Goal: Task Accomplishment & Management: Use online tool/utility

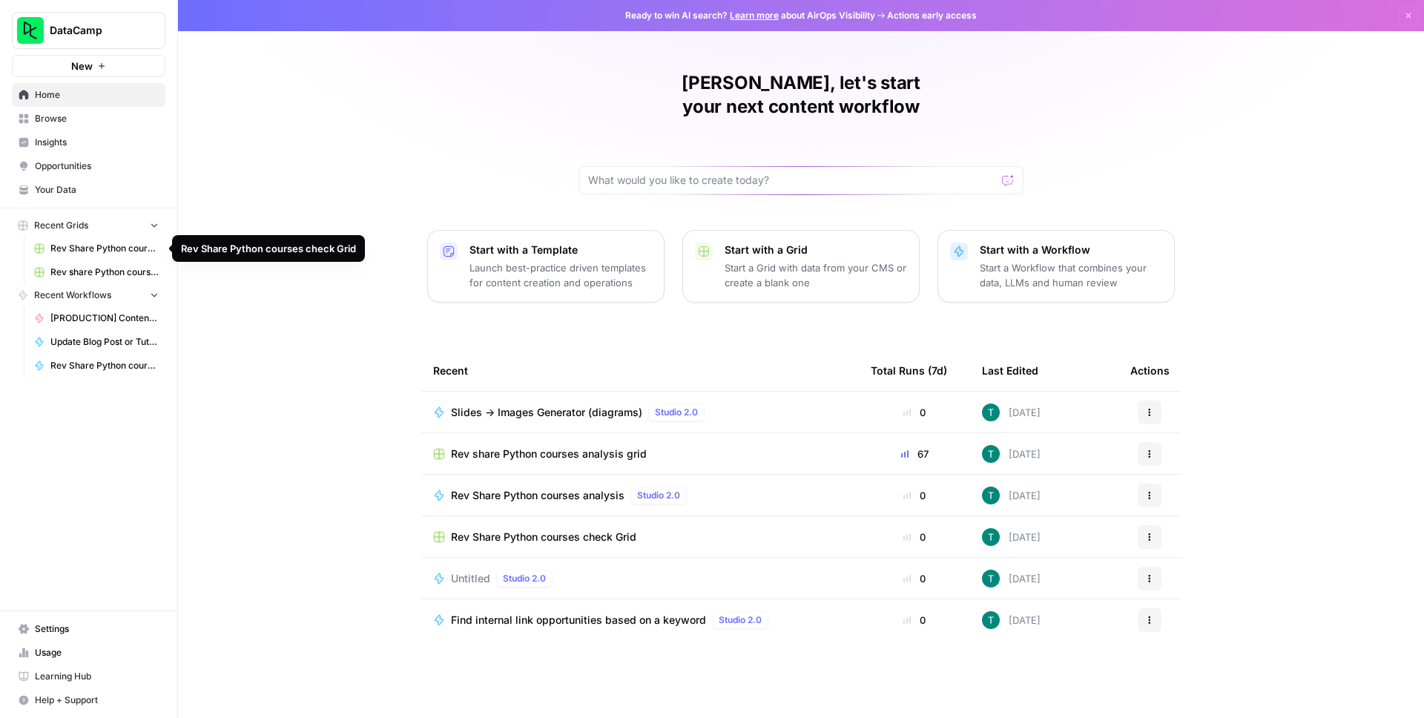
click at [85, 251] on span "Rev Share Python courses check Grid" at bounding box center [104, 248] width 108 height 13
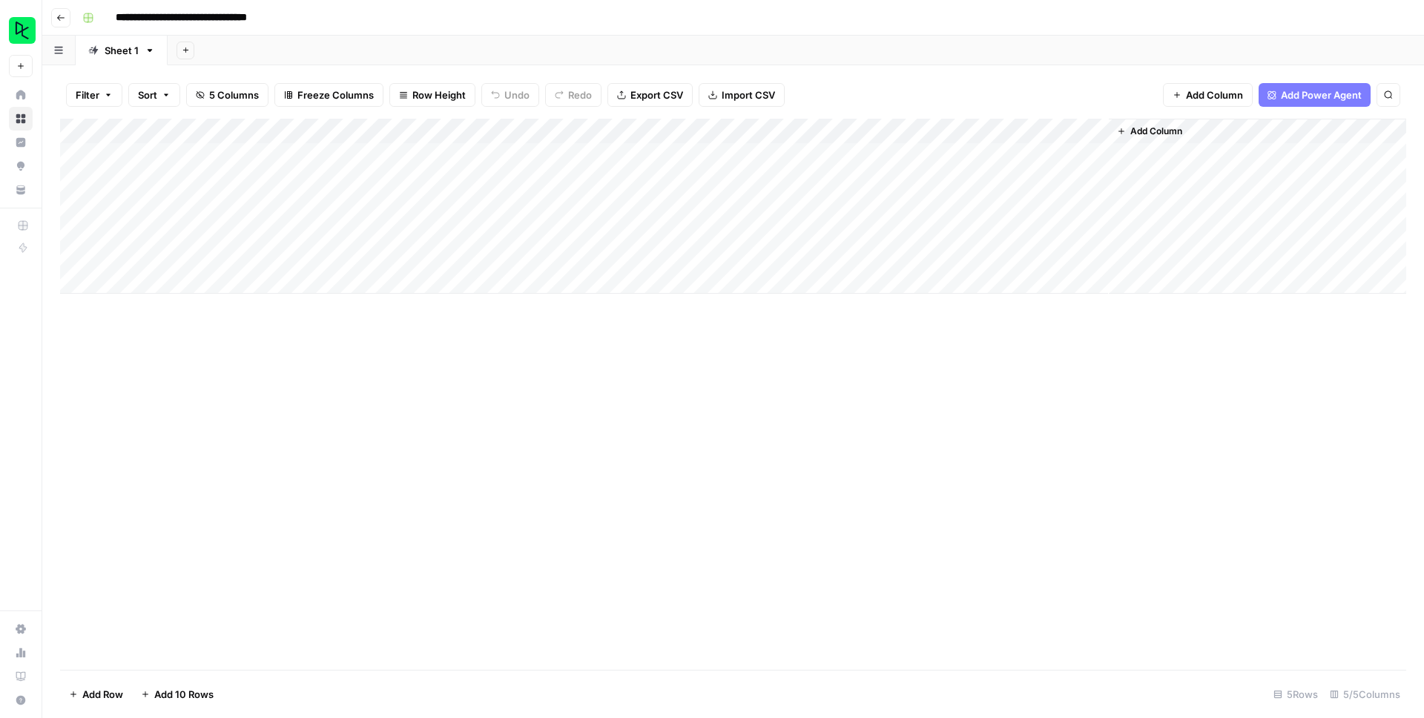
click at [57, 23] on button "Go back" at bounding box center [60, 17] width 19 height 19
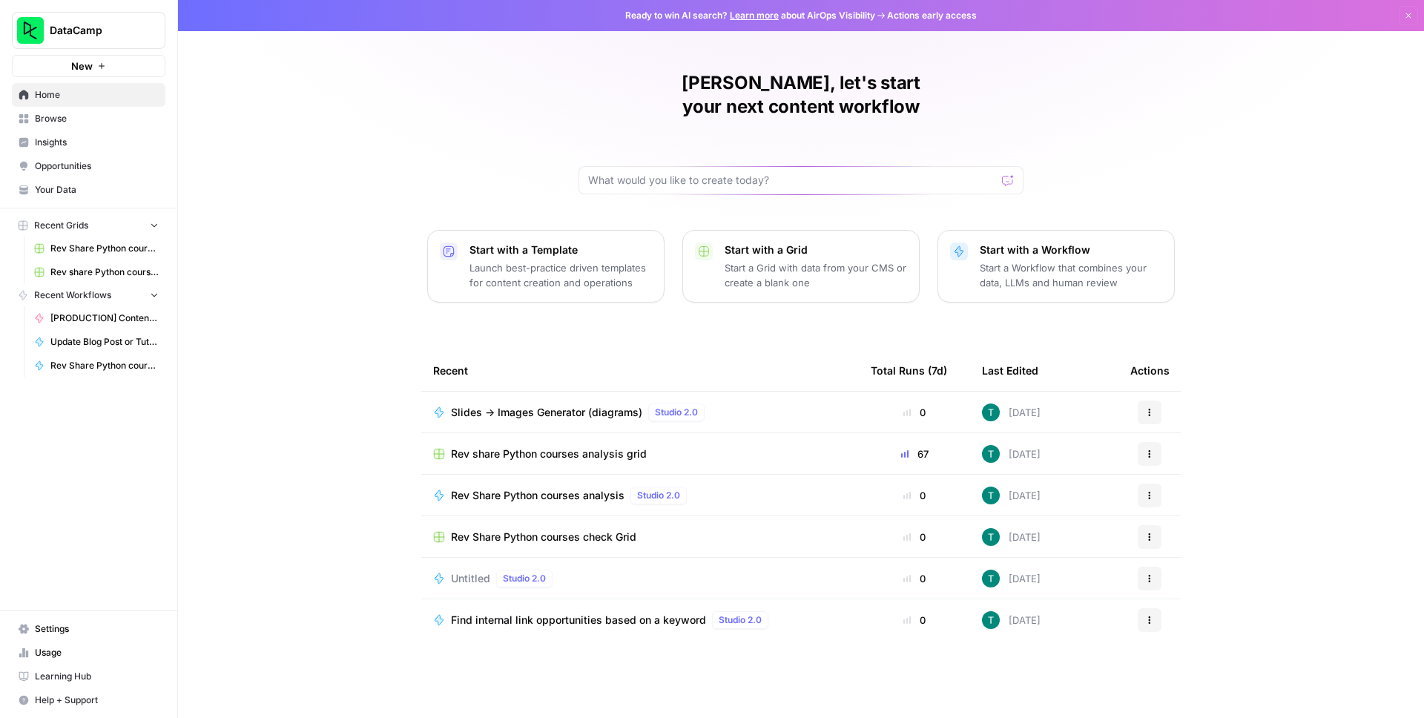
click at [82, 269] on span "Rev share Python courses analysis grid" at bounding box center [104, 272] width 108 height 13
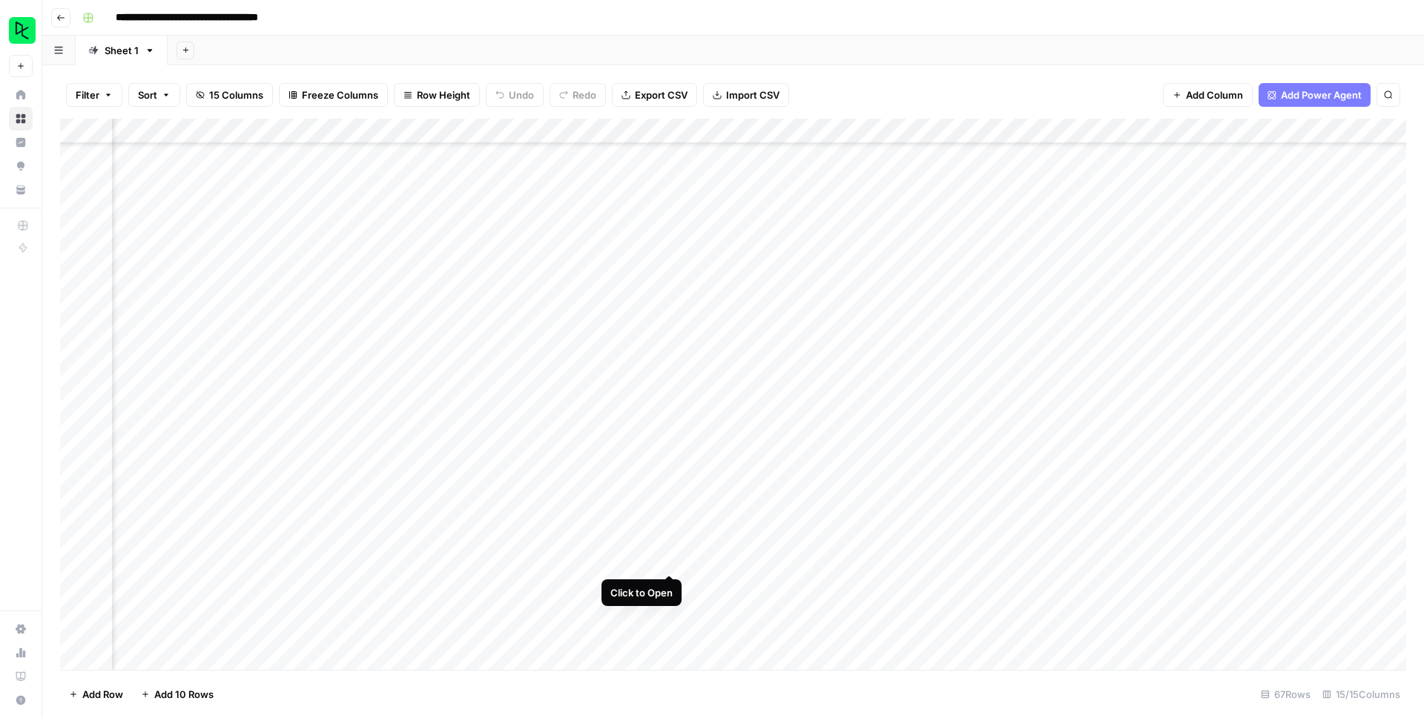
scroll to position [1183, 665]
click at [670, 559] on div "Add Column" at bounding box center [733, 394] width 1346 height 551
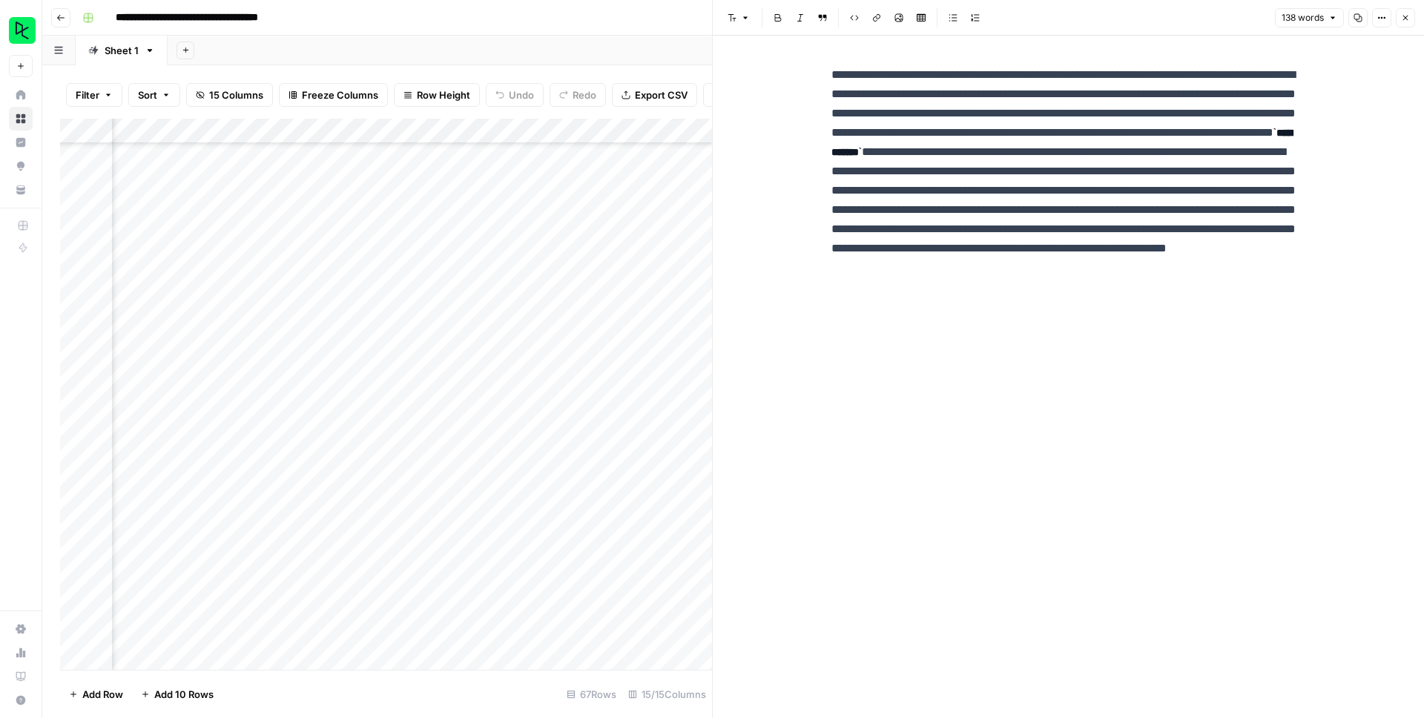
click at [1400, 16] on button "Close" at bounding box center [1405, 17] width 19 height 19
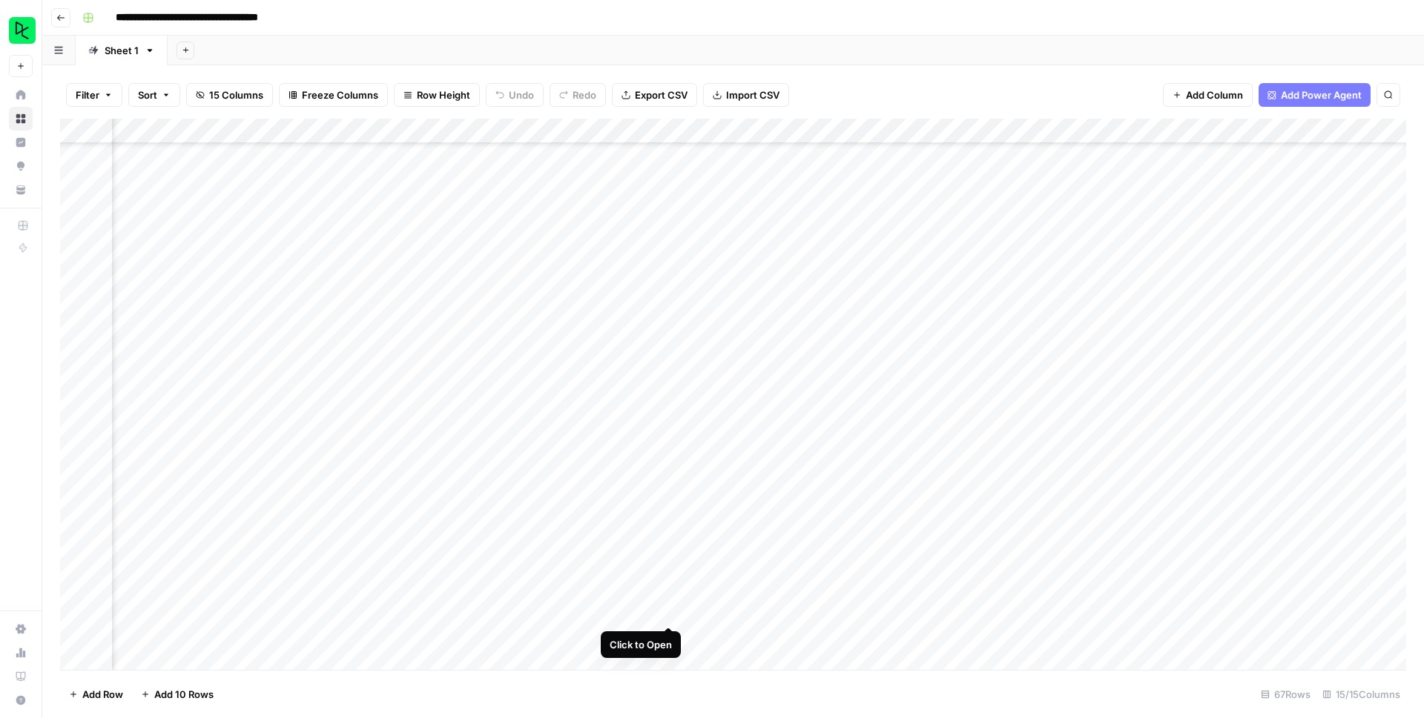
click at [668, 609] on div "Add Column" at bounding box center [733, 394] width 1346 height 551
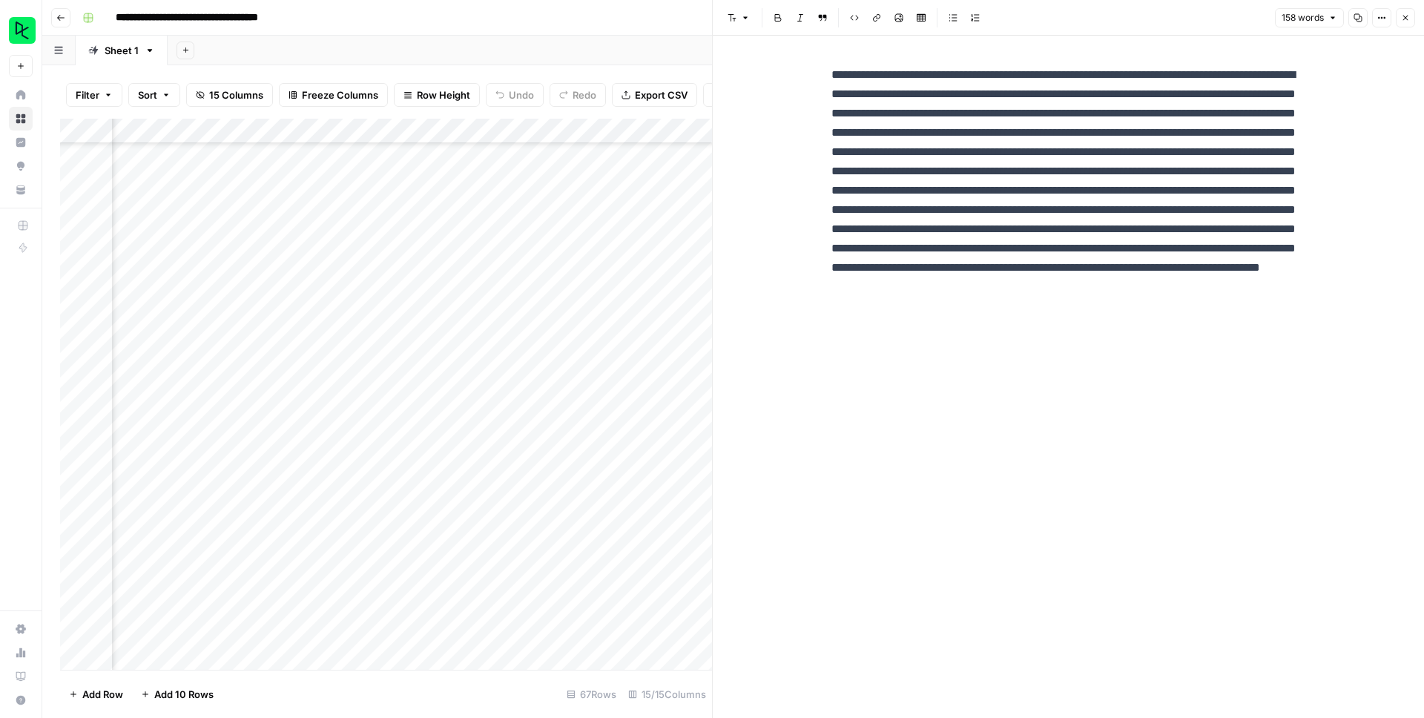
click at [1405, 21] on icon "button" at bounding box center [1405, 17] width 9 height 9
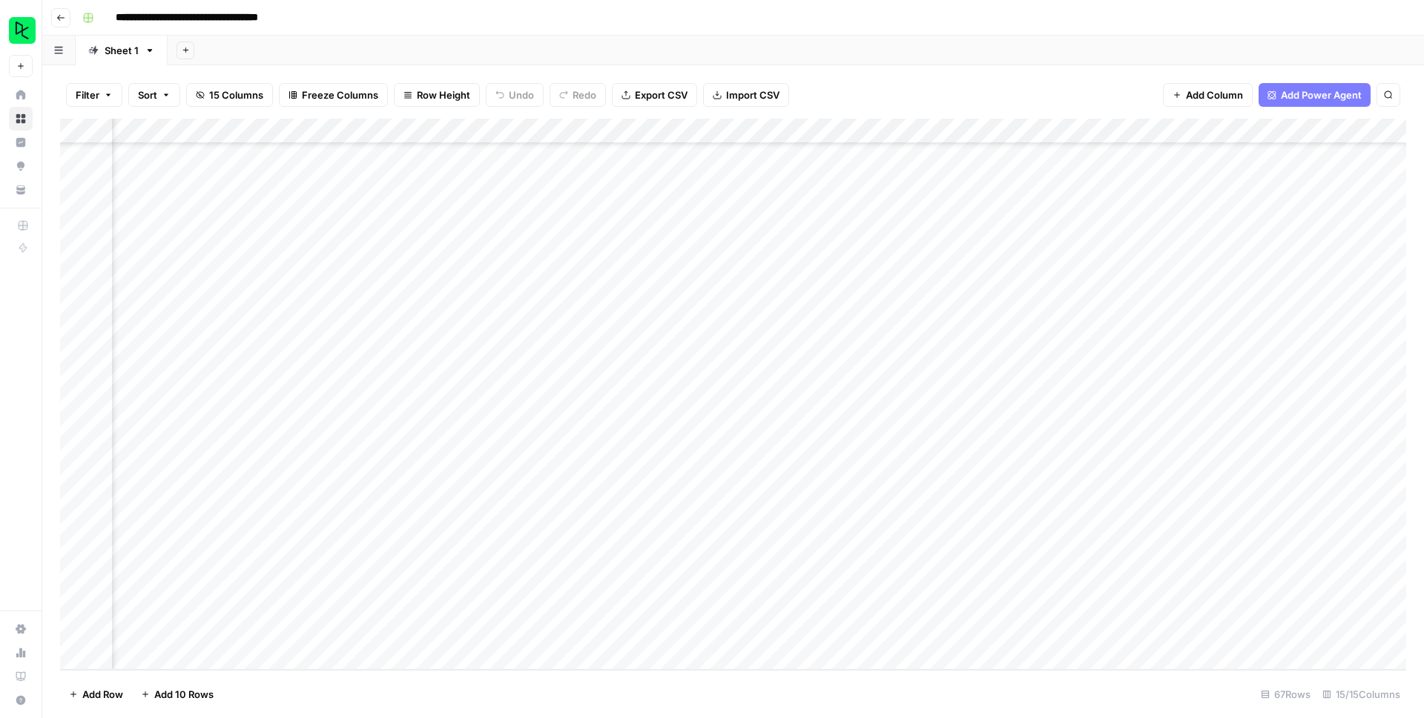
scroll to position [1188, 518]
click at [815, 629] on div "Add Column" at bounding box center [733, 394] width 1346 height 551
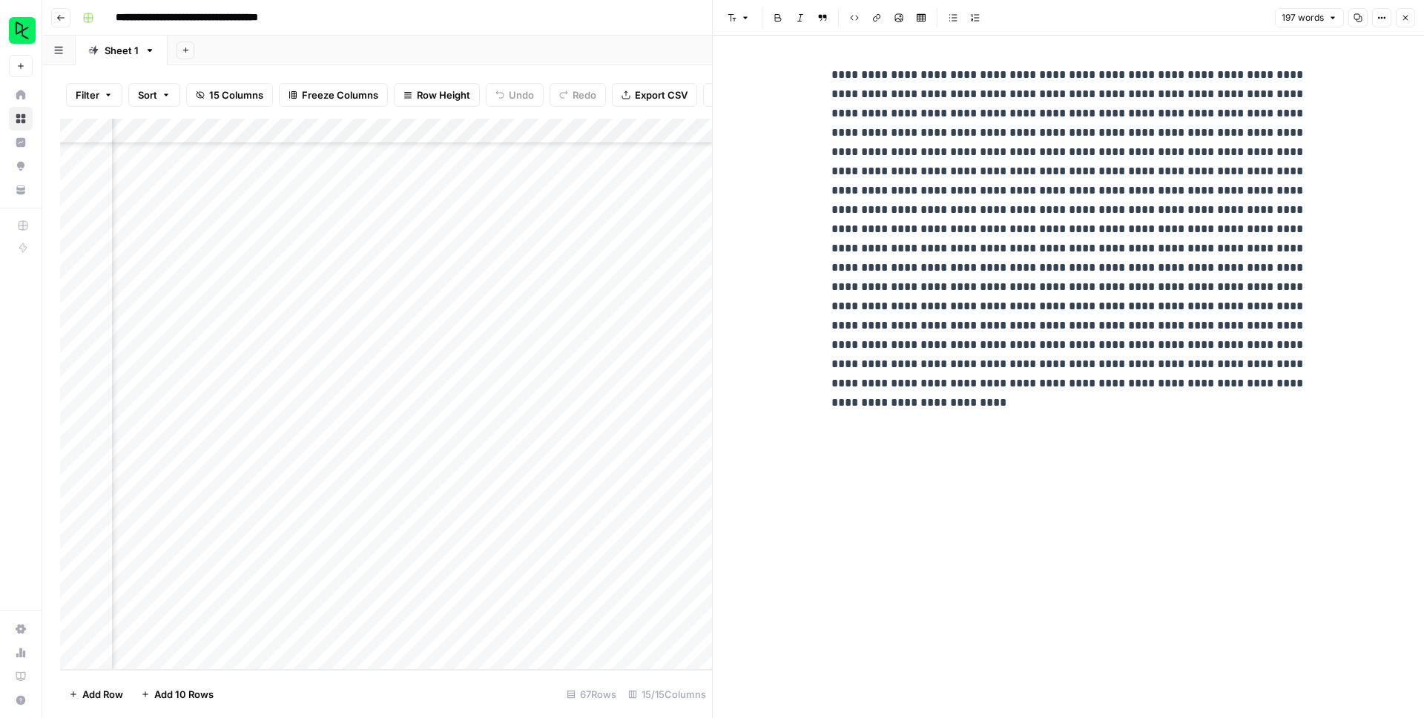
click at [1402, 21] on icon "button" at bounding box center [1405, 17] width 9 height 9
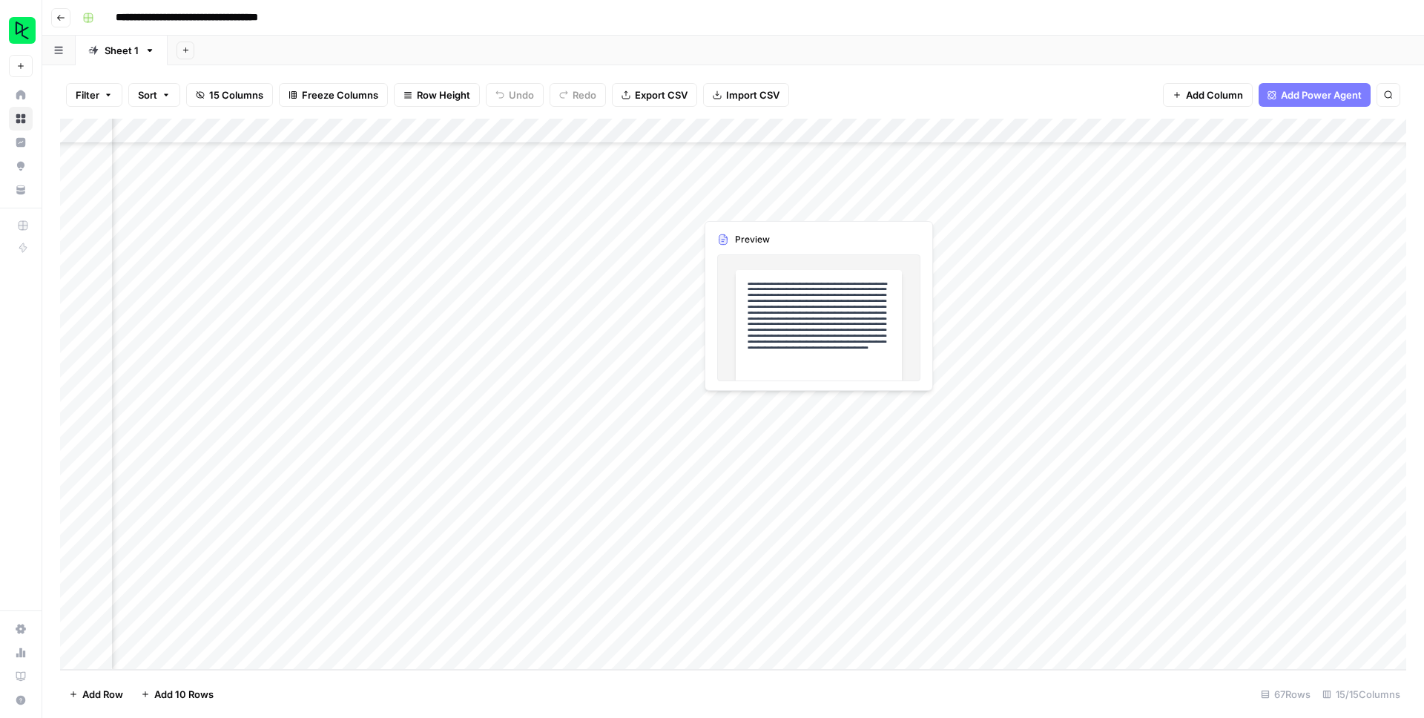
scroll to position [1188, 697]
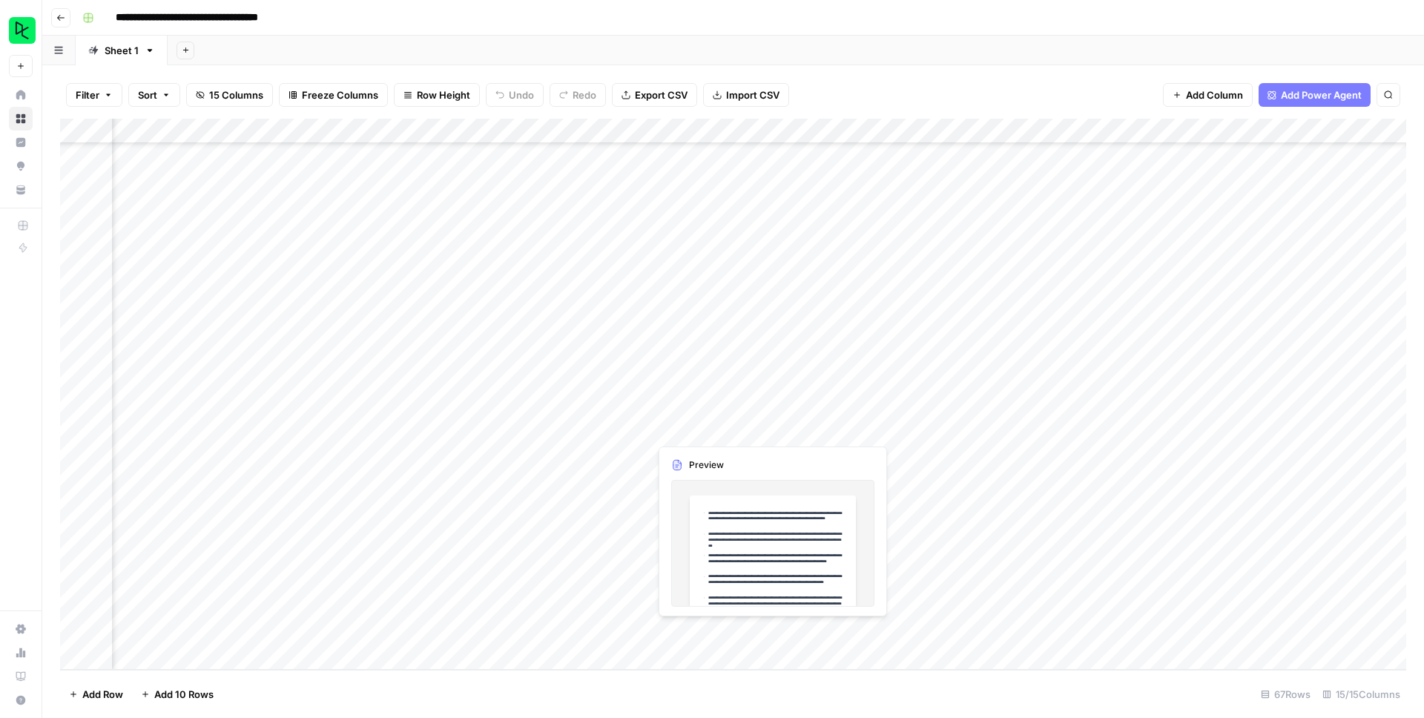
click at [674, 627] on div "Add Column" at bounding box center [733, 394] width 1346 height 551
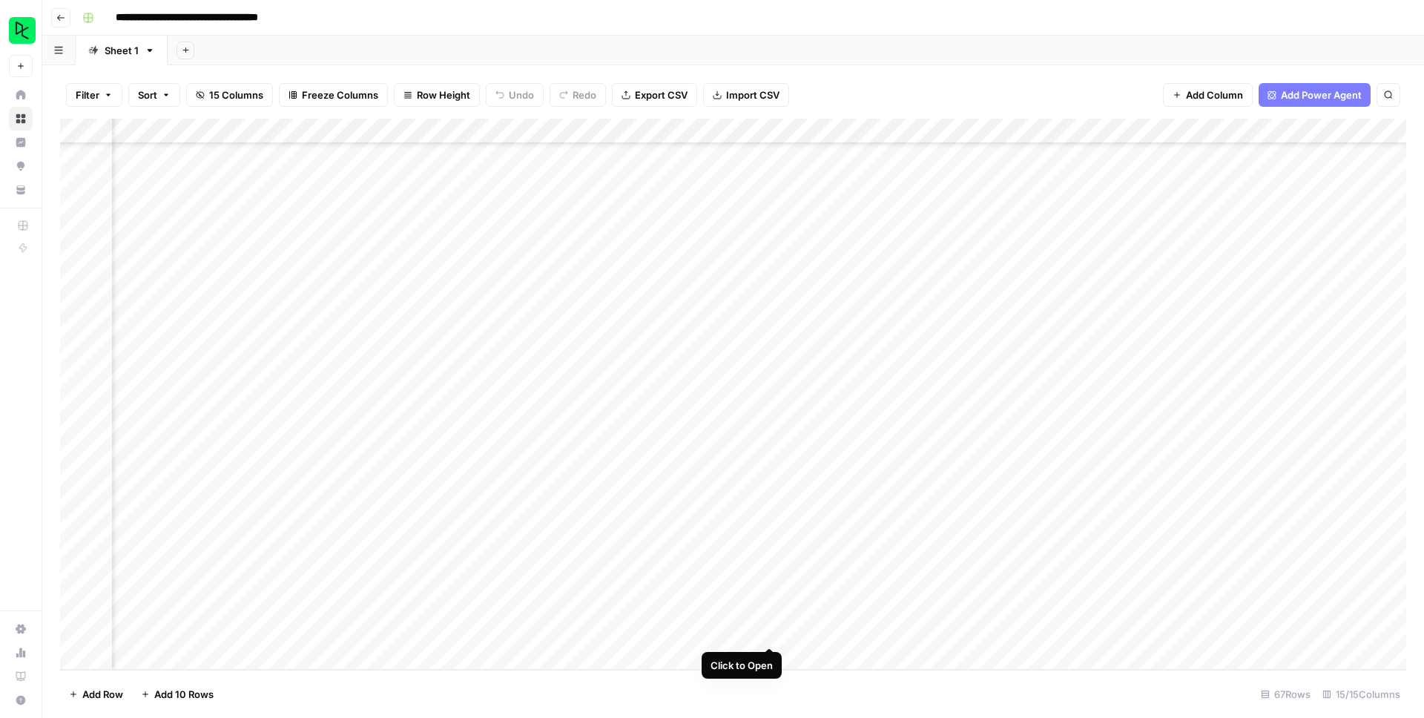
click at [771, 631] on div "Add Column" at bounding box center [733, 394] width 1346 height 551
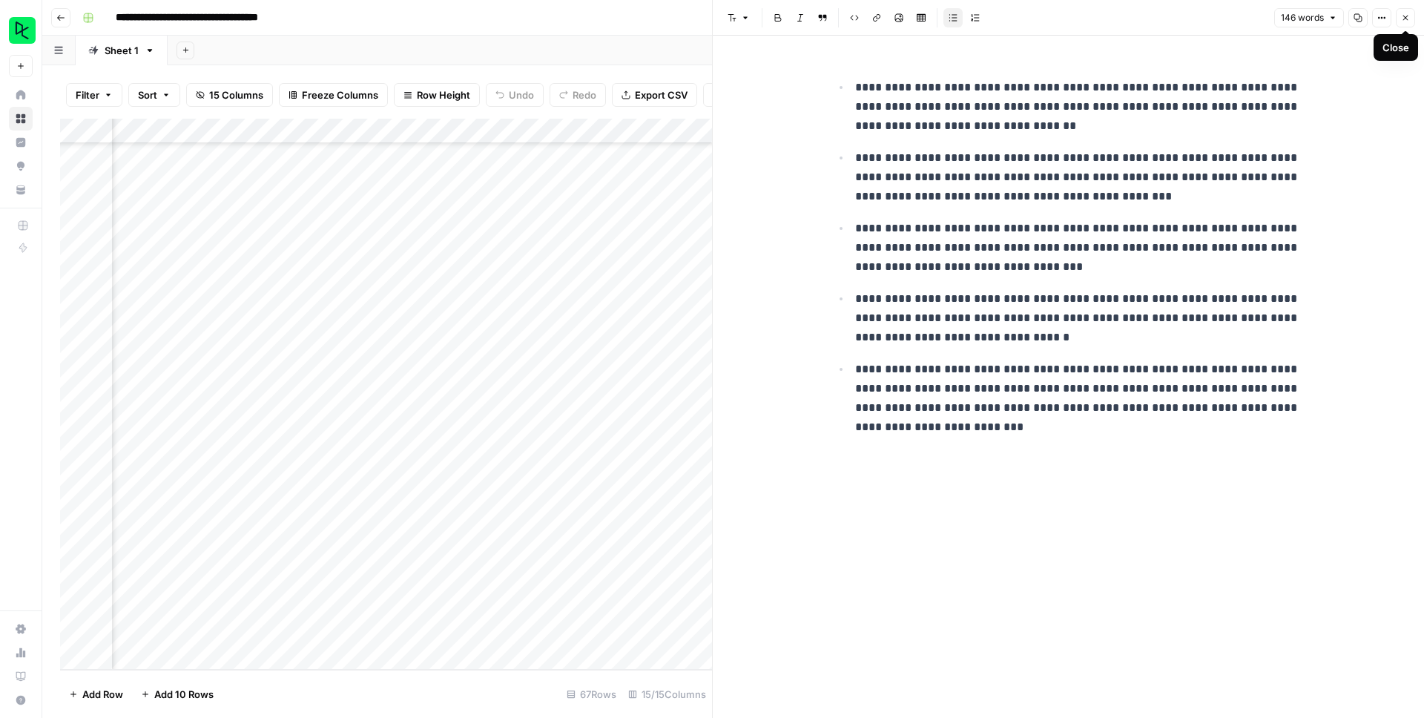
click at [1400, 16] on button "Close" at bounding box center [1405, 17] width 19 height 19
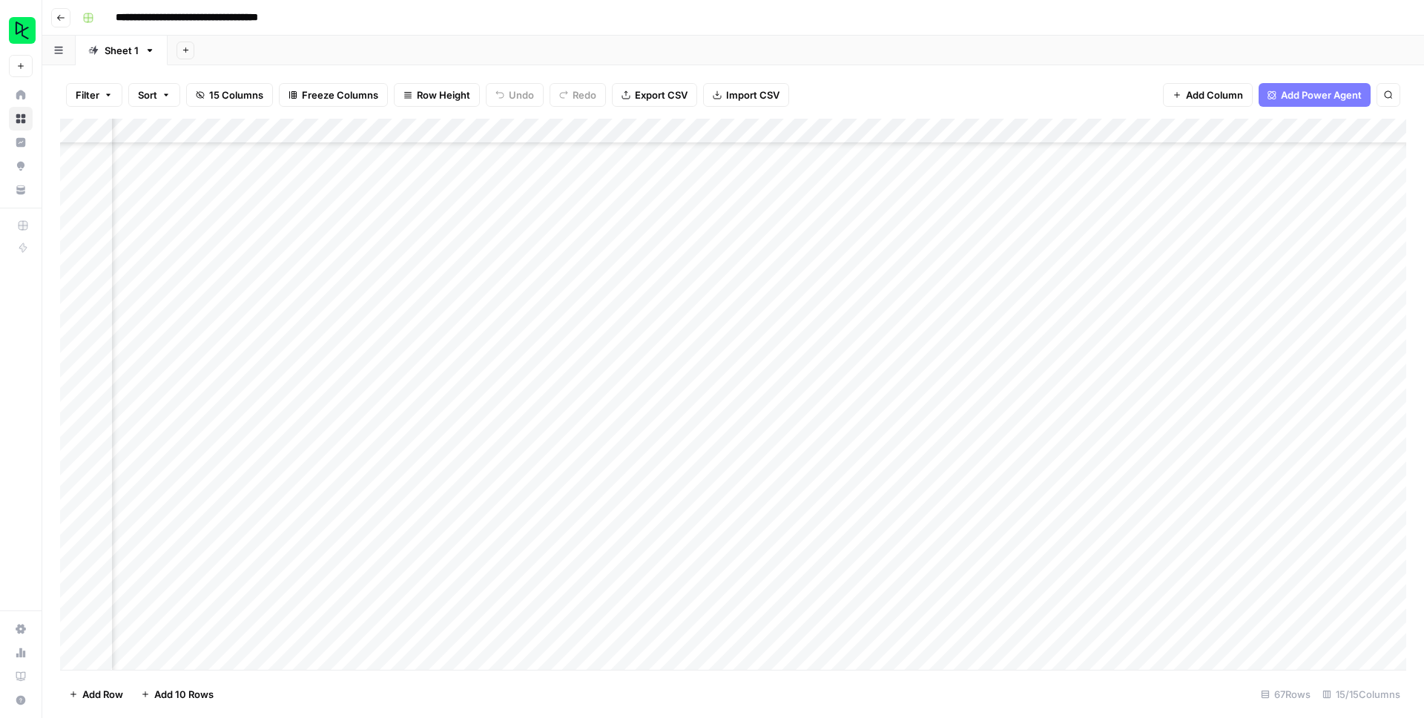
scroll to position [1188, 970]
click at [365, 303] on div "Add Column" at bounding box center [733, 394] width 1346 height 551
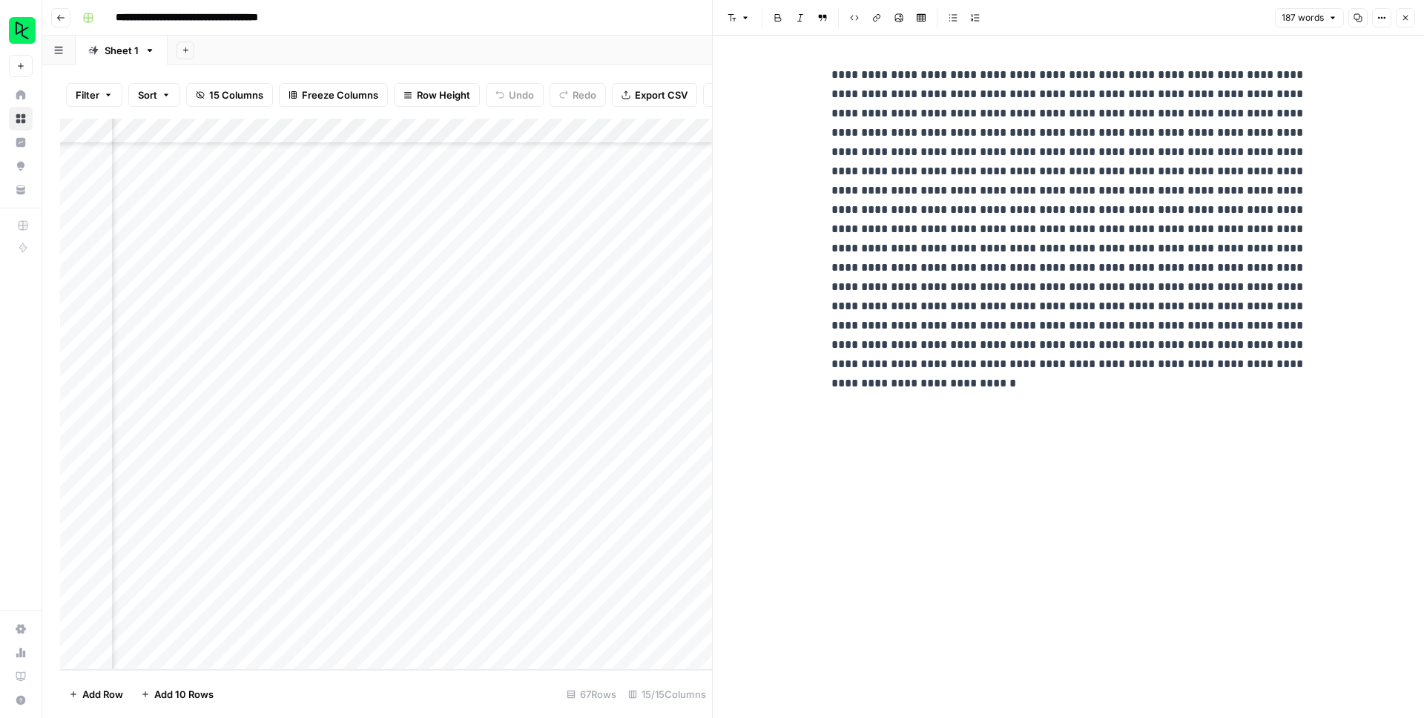
click at [1413, 20] on button "Close" at bounding box center [1405, 17] width 19 height 19
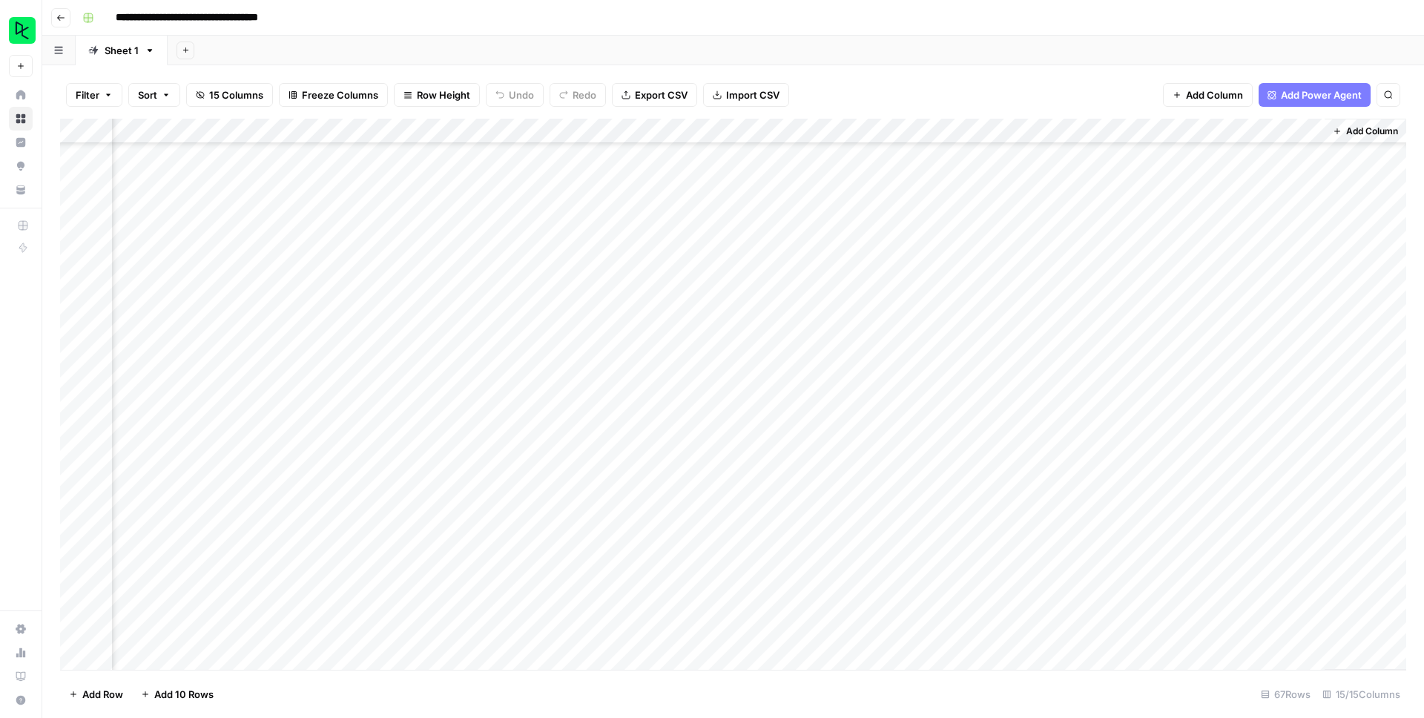
scroll to position [1188, 1226]
click at [237, 205] on div "Add Column" at bounding box center [733, 394] width 1346 height 551
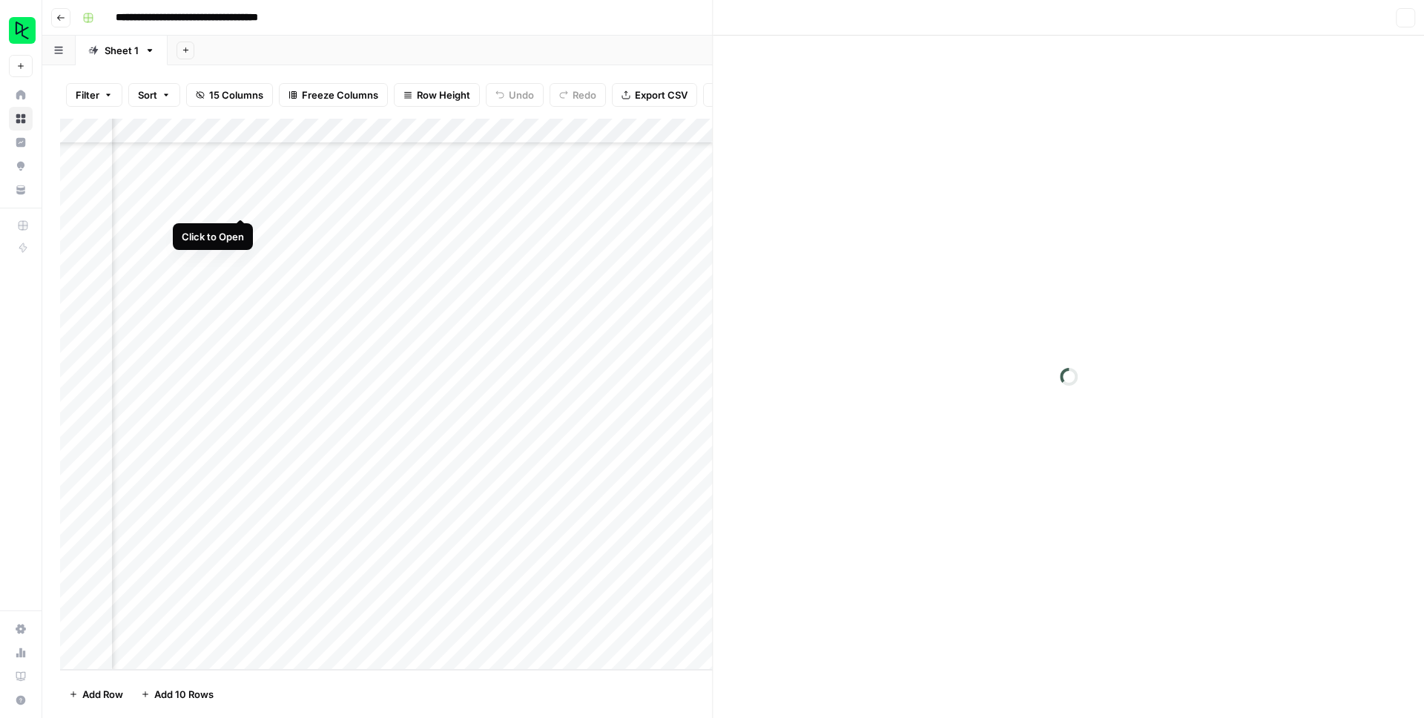
scroll to position [1188, 1215]
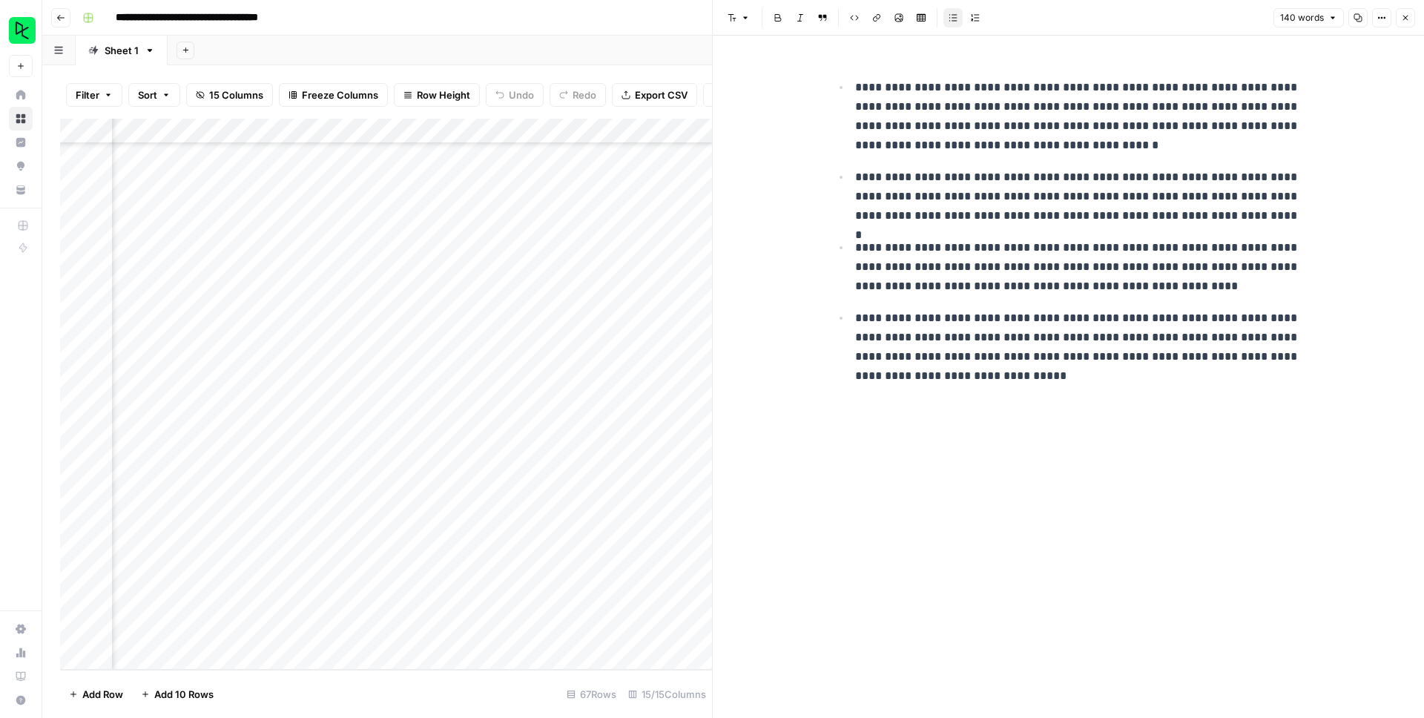
click at [1409, 21] on icon "button" at bounding box center [1405, 17] width 9 height 9
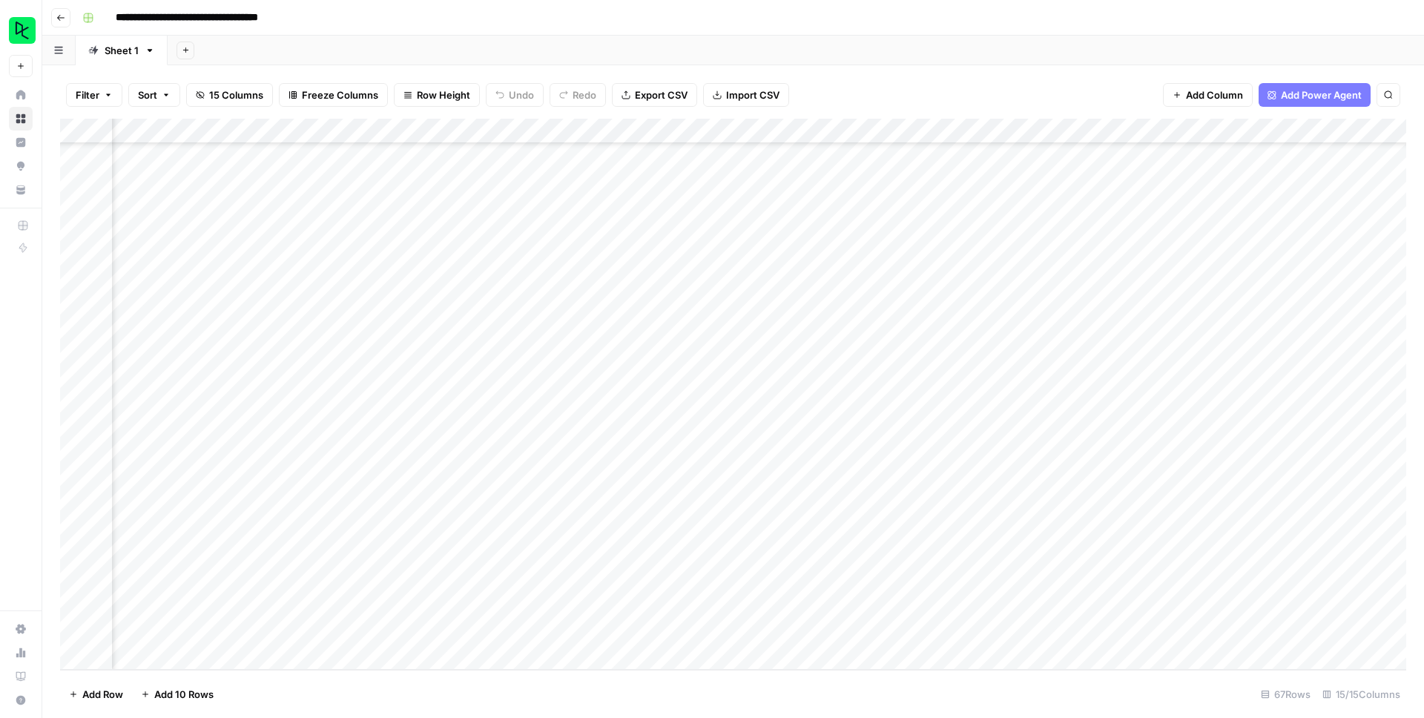
scroll to position [1188, 841]
click at [488, 202] on div "Add Column" at bounding box center [733, 394] width 1346 height 551
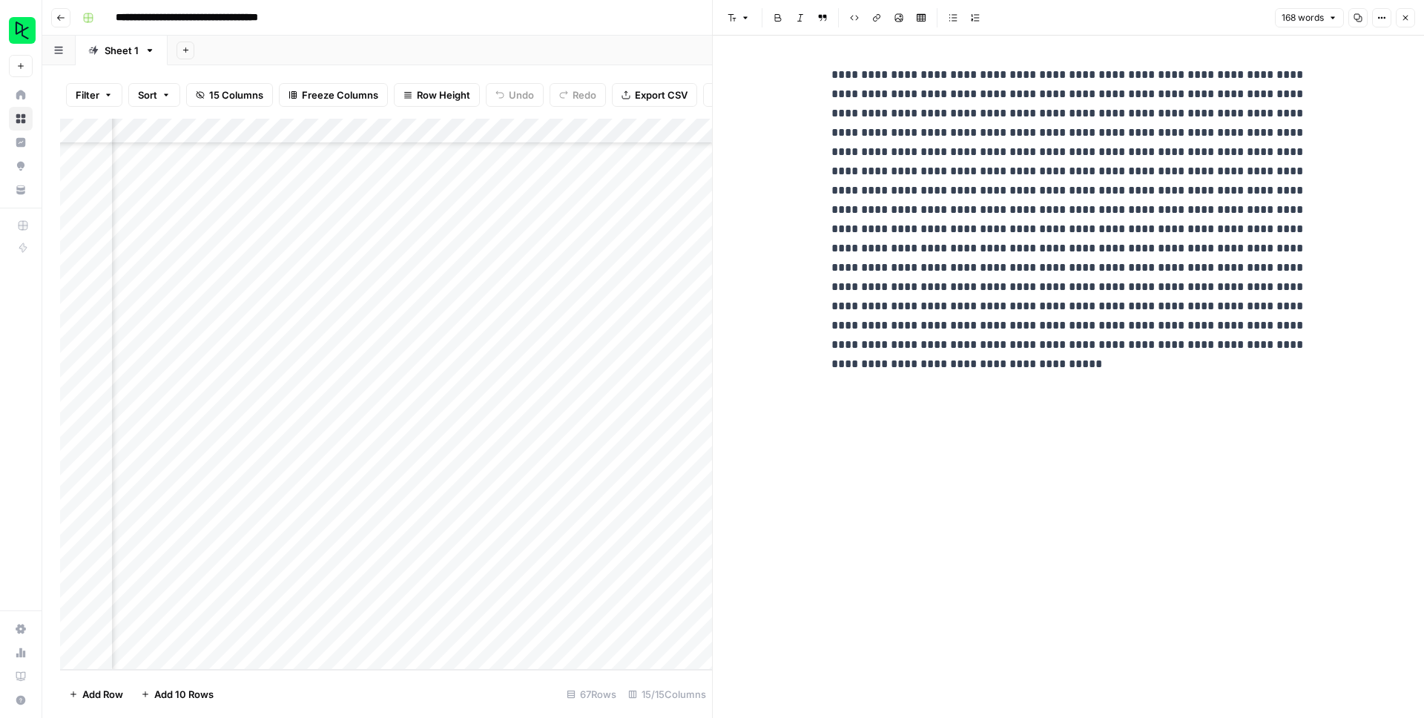
click at [1412, 21] on button "Close" at bounding box center [1405, 17] width 19 height 19
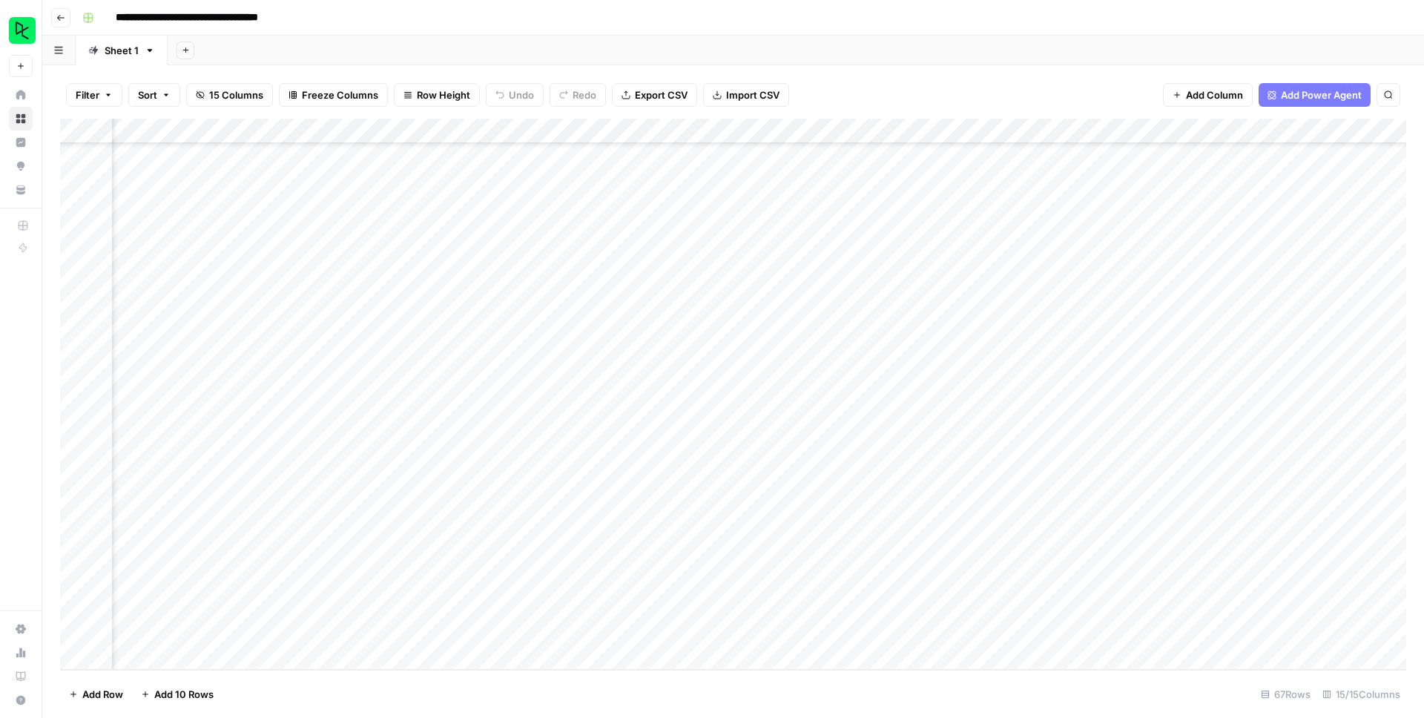
scroll to position [1188, 0]
